Goal: Information Seeking & Learning: Find specific page/section

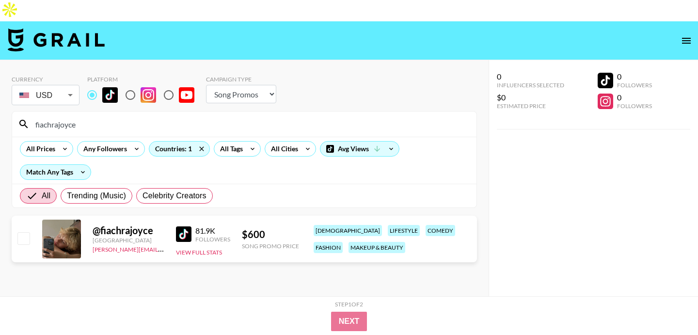
select select "Song"
click at [136, 116] on input "fiachrajoyce" at bounding box center [250, 124] width 441 height 16
paste input "sairaayan__"
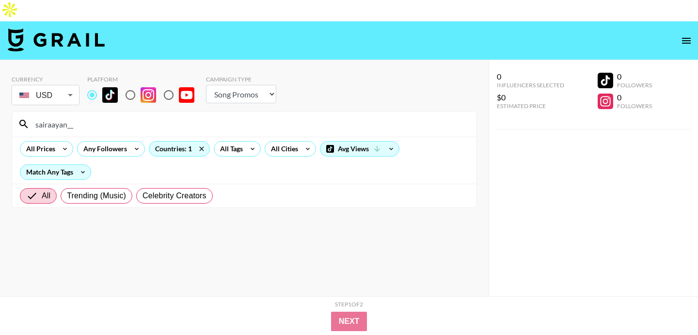
type input "sairaayan__"
click at [127, 85] on input "radio" at bounding box center [130, 95] width 20 height 20
radio input "true"
click at [95, 85] on input "radio" at bounding box center [92, 95] width 20 height 20
radio input "true"
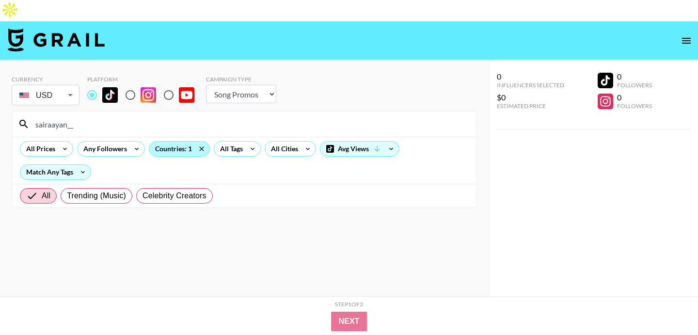
click at [176, 141] on div "Countries: 1" at bounding box center [179, 148] width 60 height 15
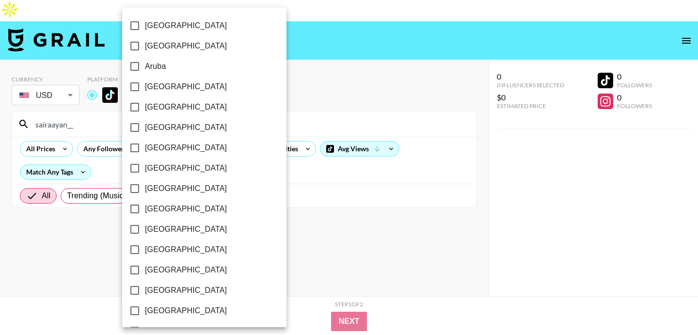
click at [136, 90] on input "[GEOGRAPHIC_DATA]" at bounding box center [134, 87] width 20 height 20
checkbox input "true"
click at [95, 102] on div at bounding box center [349, 167] width 698 height 335
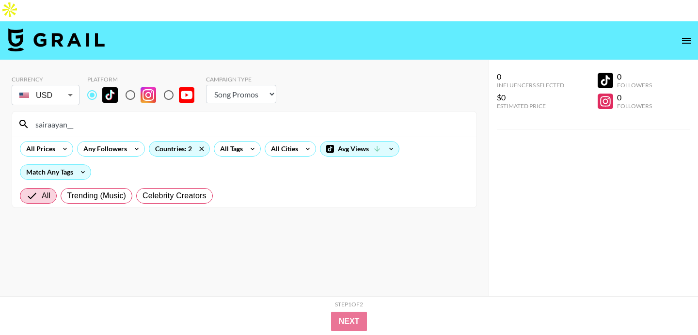
click at [95, 102] on div "[GEOGRAPHIC_DATA] [GEOGRAPHIC_DATA] [GEOGRAPHIC_DATA] [GEOGRAPHIC_DATA] [GEOGRA…" at bounding box center [349, 167] width 698 height 335
click at [95, 116] on input "sairaayan__" at bounding box center [250, 124] width 441 height 16
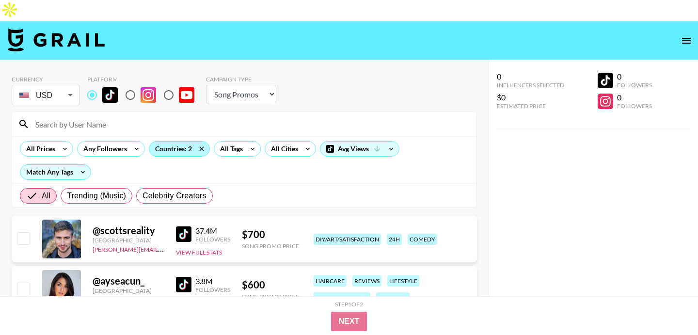
click at [178, 141] on div "Countries: 2" at bounding box center [179, 148] width 60 height 15
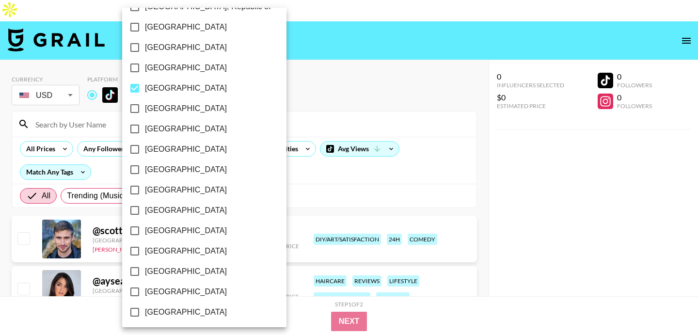
scroll to position [565, 0]
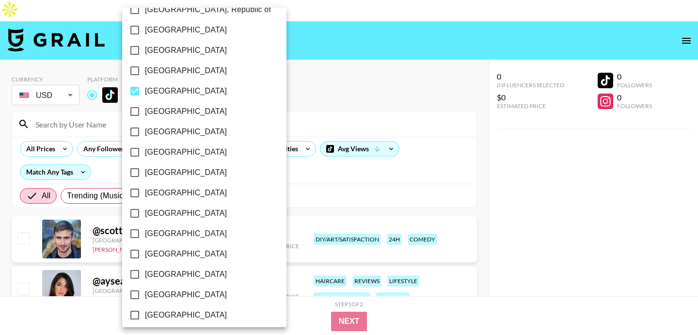
click at [159, 93] on span "[GEOGRAPHIC_DATA]" at bounding box center [186, 91] width 82 height 12
click at [145, 93] on input "[GEOGRAPHIC_DATA]" at bounding box center [134, 91] width 20 height 20
checkbox input "false"
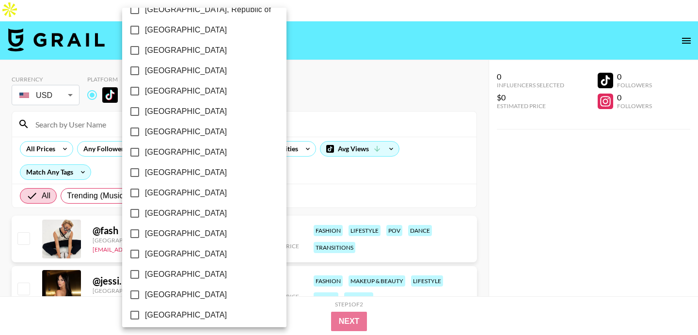
click at [354, 76] on div at bounding box center [349, 167] width 698 height 335
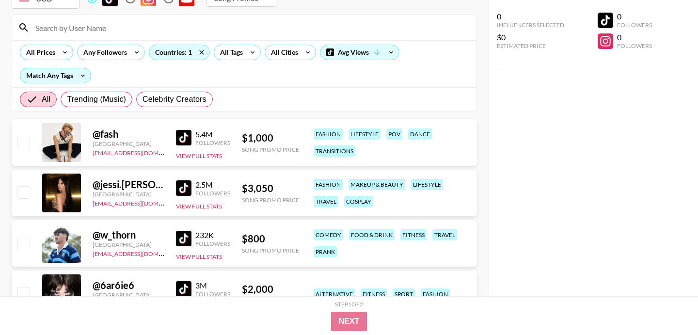
scroll to position [111, 0]
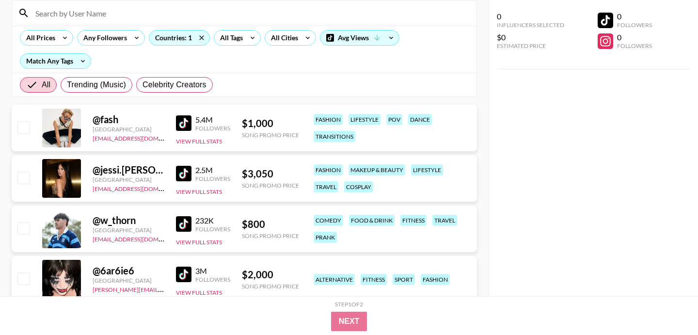
click at [187, 115] on img at bounding box center [184, 123] width 16 height 16
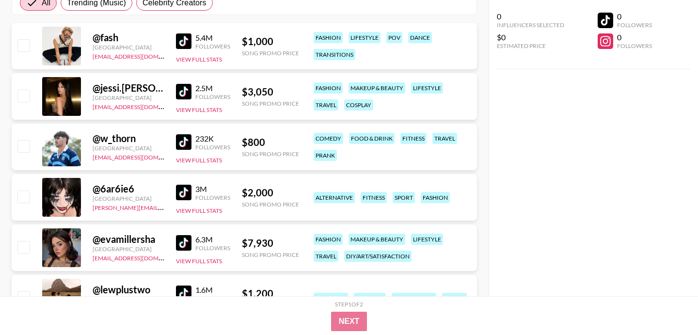
scroll to position [193, 0]
click at [186, 134] on img at bounding box center [184, 142] width 16 height 16
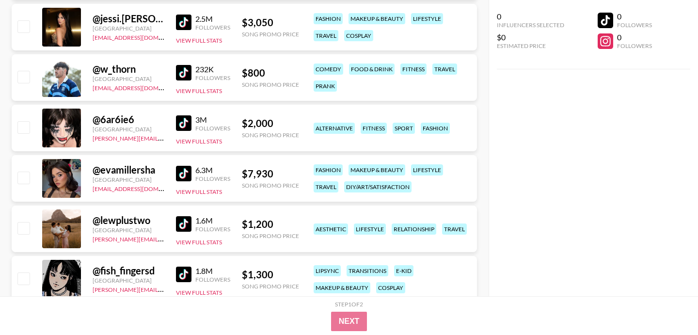
scroll to position [361, 0]
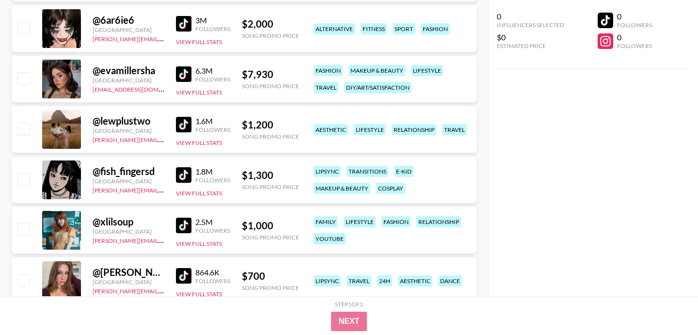
click at [182, 117] on img at bounding box center [184, 125] width 16 height 16
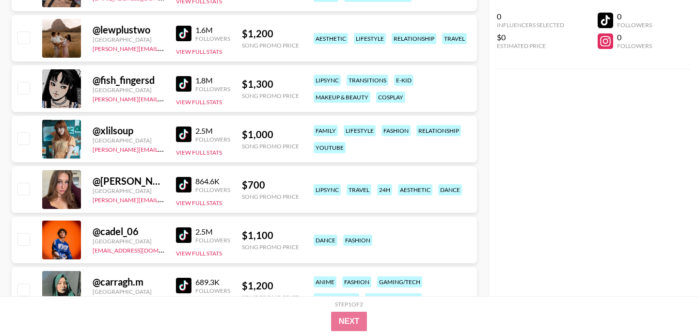
scroll to position [470, 0]
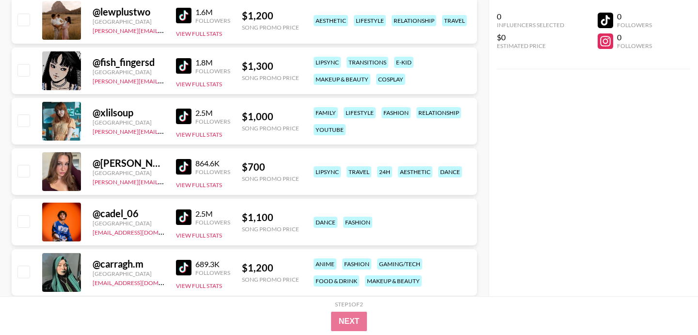
click at [182, 109] on img at bounding box center [184, 117] width 16 height 16
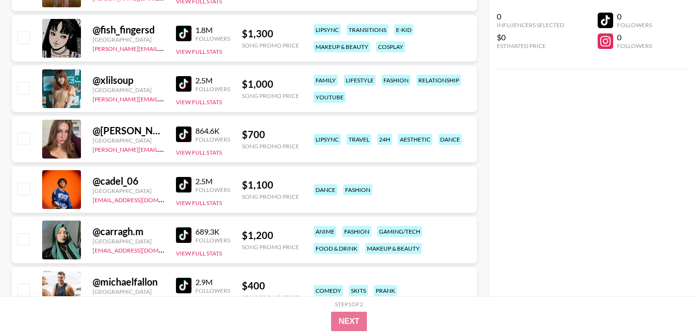
click at [180, 126] on img at bounding box center [184, 134] width 16 height 16
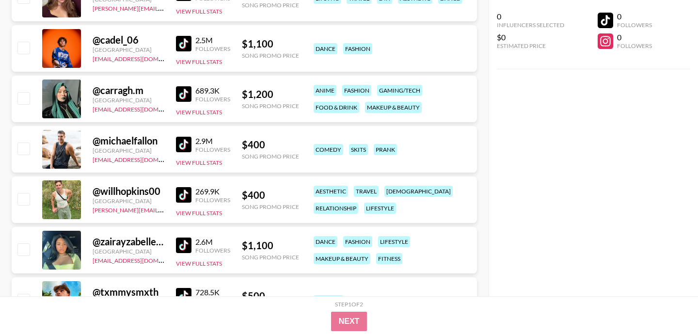
scroll to position [651, 0]
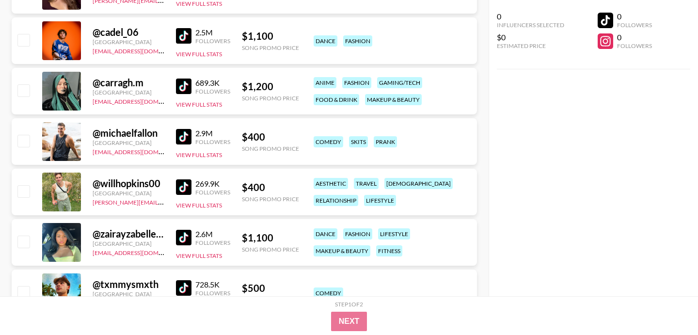
click at [184, 129] on img at bounding box center [184, 137] width 16 height 16
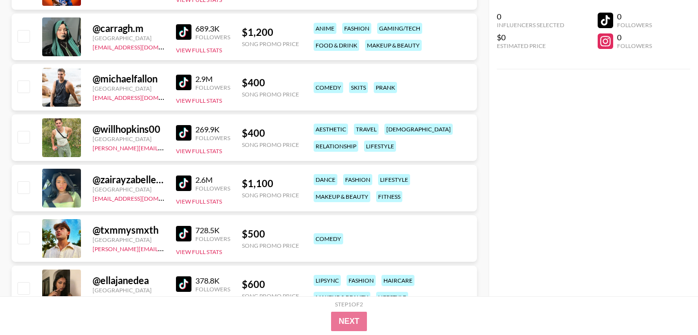
click at [183, 125] on img at bounding box center [184, 133] width 16 height 16
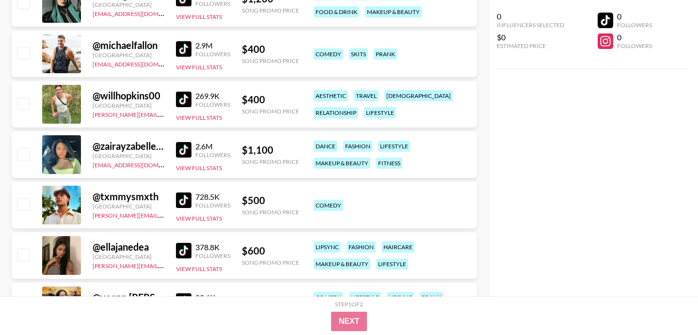
scroll to position [743, 0]
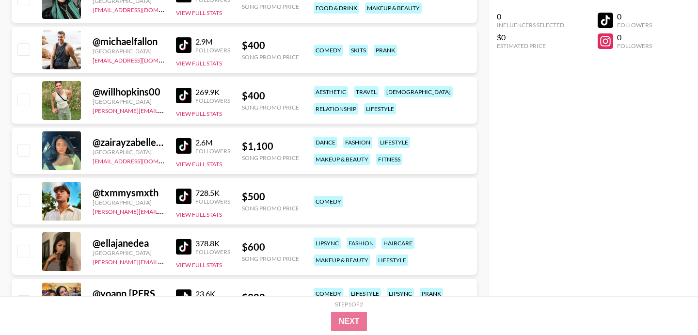
click at [185, 138] on img at bounding box center [184, 146] width 16 height 16
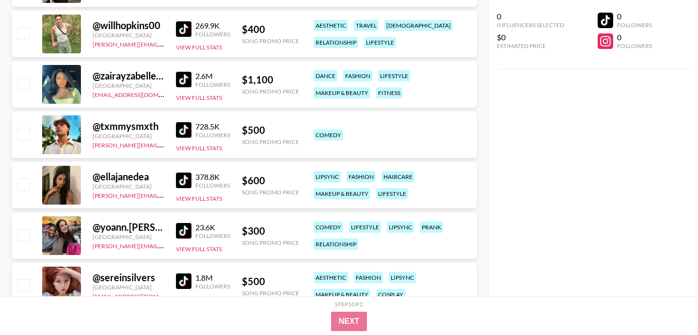
scroll to position [821, 0]
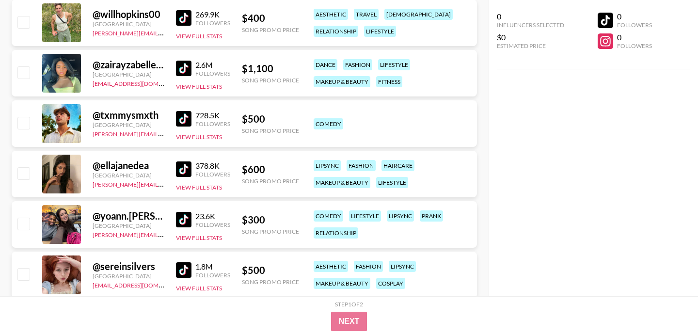
click at [178, 161] on img at bounding box center [184, 169] width 16 height 16
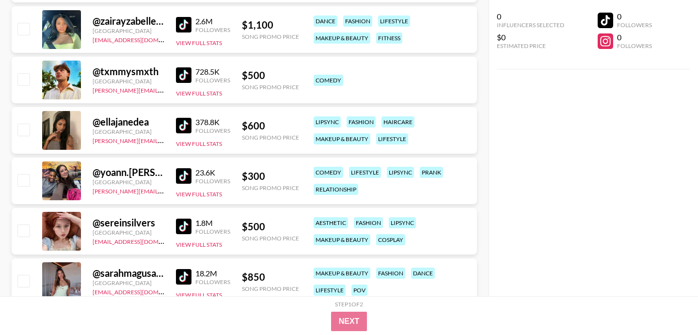
click at [179, 168] on img at bounding box center [184, 176] width 16 height 16
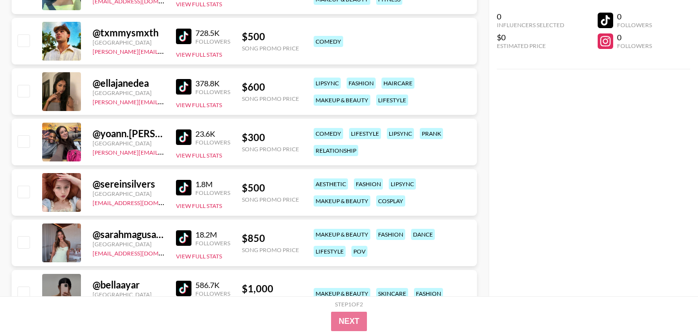
click at [181, 180] on img at bounding box center [184, 188] width 16 height 16
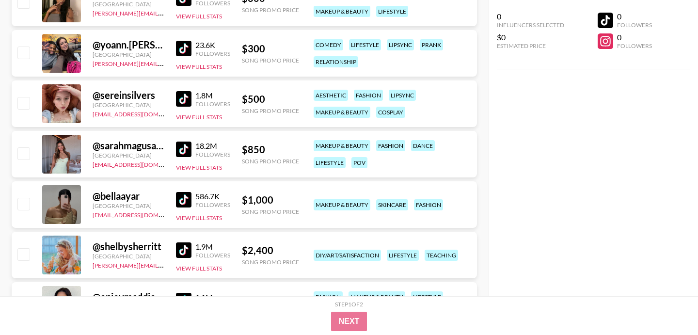
click at [183, 141] on img at bounding box center [184, 149] width 16 height 16
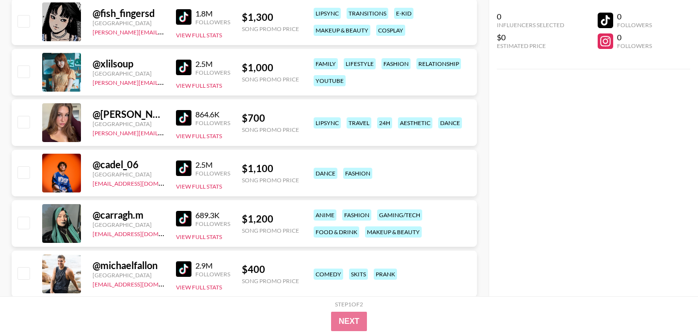
scroll to position [503, 0]
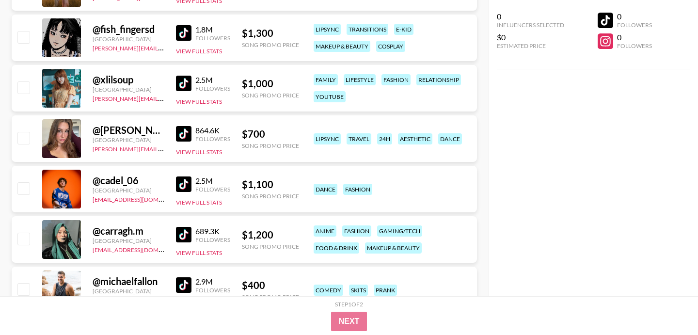
click at [226, 85] on div "Followers" at bounding box center [212, 88] width 35 height 7
click at [187, 76] on img at bounding box center [184, 84] width 16 height 16
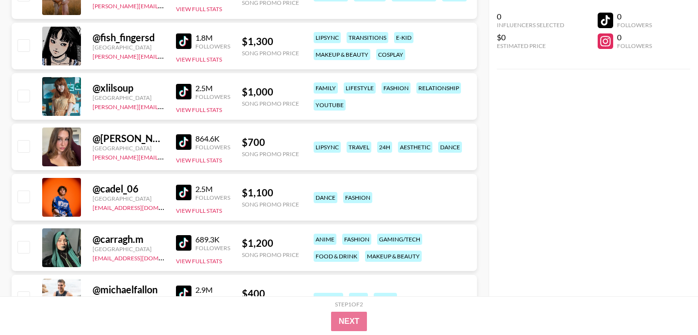
scroll to position [0, 0]
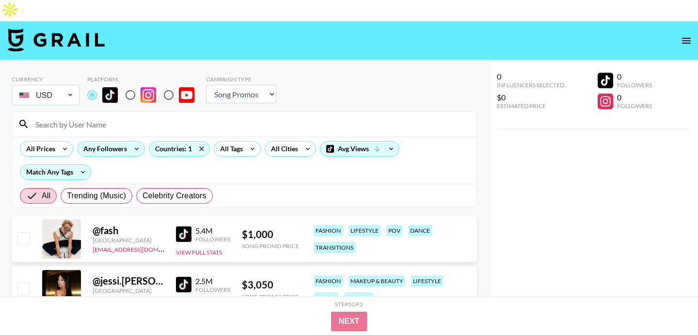
click at [88, 141] on div "Any Followers" at bounding box center [103, 148] width 51 height 15
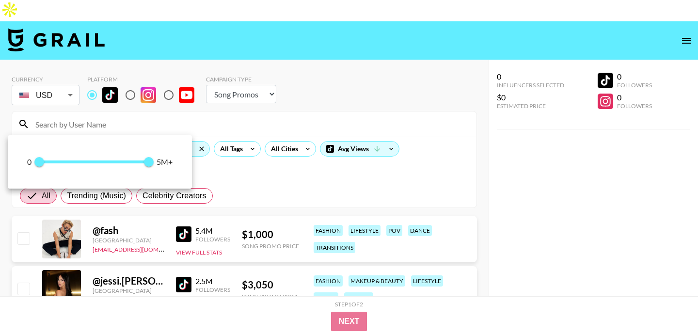
click at [103, 99] on div at bounding box center [349, 167] width 698 height 335
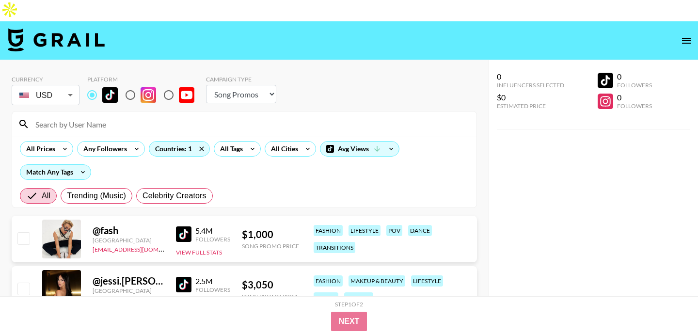
click at [126, 116] on input at bounding box center [250, 124] width 441 height 16
paste input "xlilsoup"
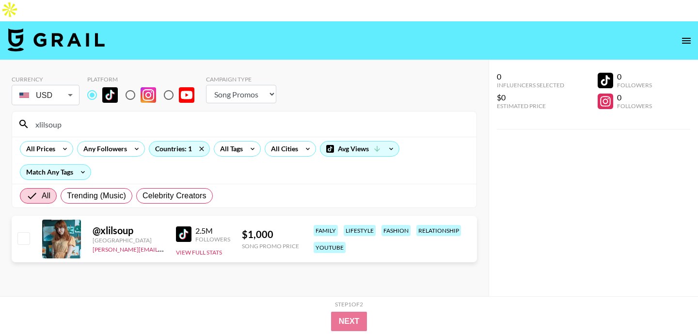
type input "xlilsoup"
click at [136, 85] on input "radio" at bounding box center [130, 95] width 20 height 20
radio input "true"
click at [109, 137] on div "All Prices Any Followers Countries: 1 All Tags All Cities Avg Views Match Any T…" at bounding box center [244, 160] width 464 height 47
click at [178, 226] on img at bounding box center [184, 234] width 16 height 16
